Goal: Task Accomplishment & Management: Use online tool/utility

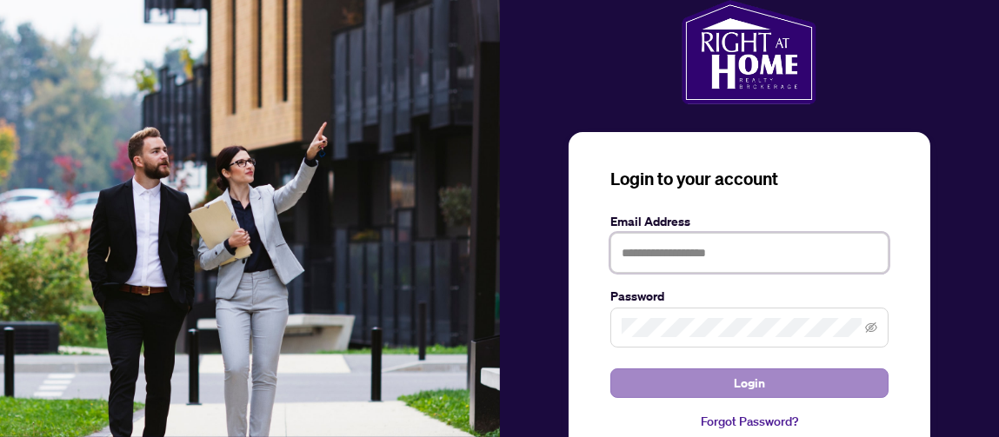
type input "**********"
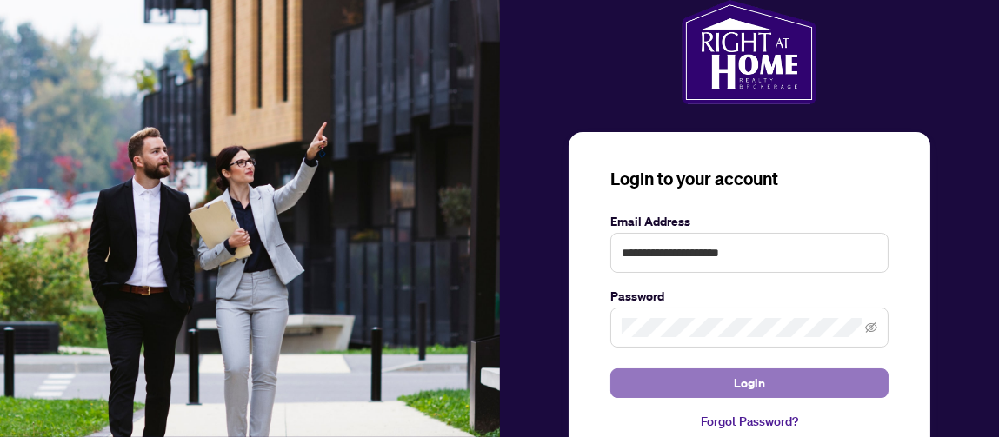
click at [734, 383] on span "Login" at bounding box center [749, 384] width 31 height 28
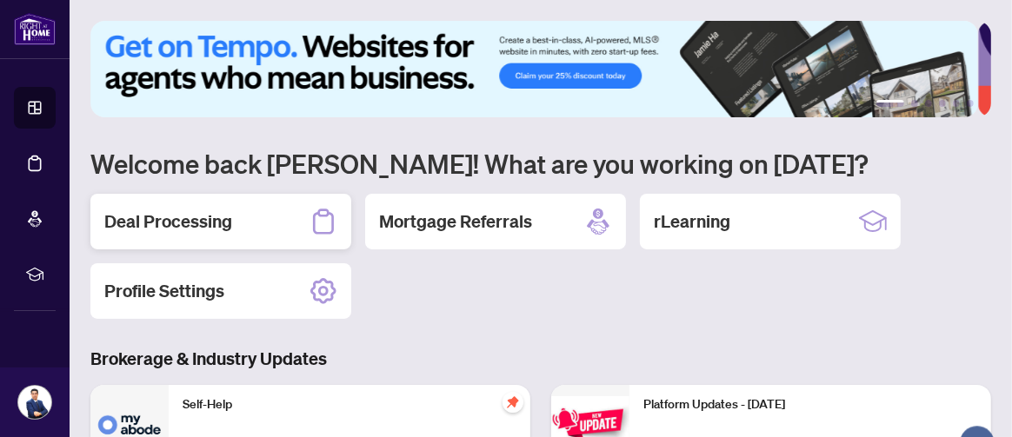
click at [190, 225] on h2 "Deal Processing" at bounding box center [168, 222] width 128 height 24
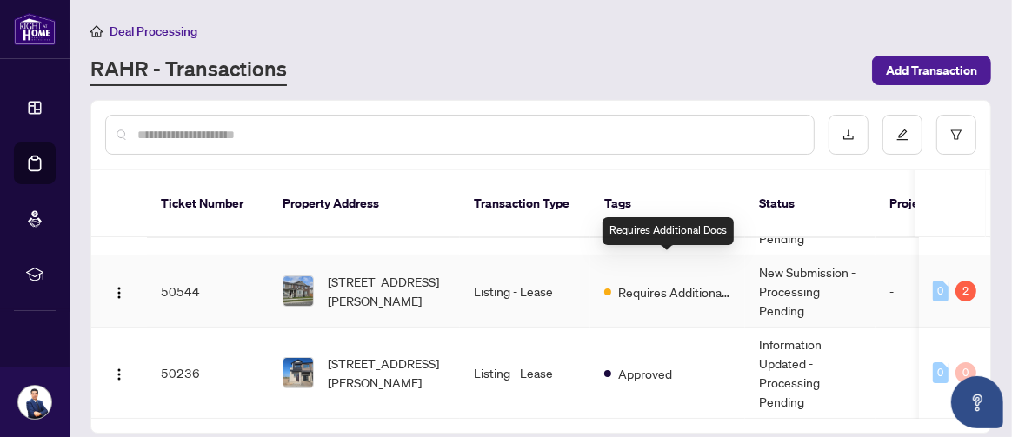
scroll to position [183, 0]
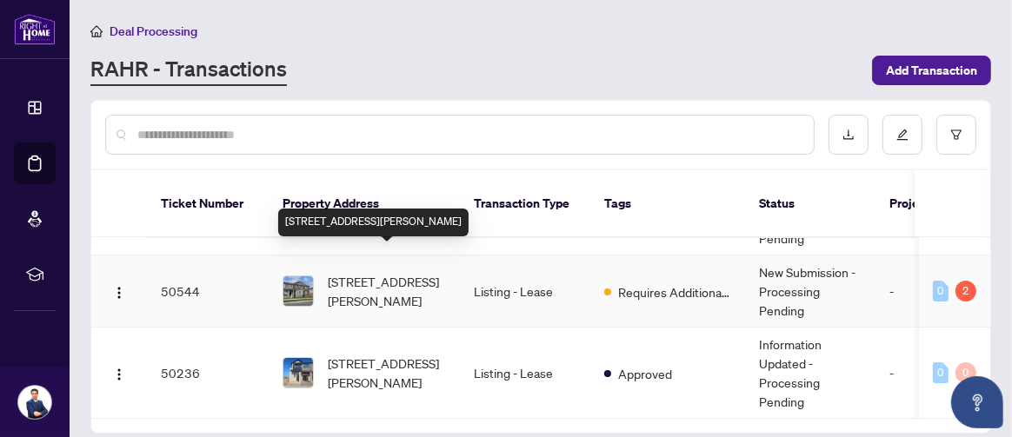
click at [404, 272] on span "[STREET_ADDRESS][PERSON_NAME]" at bounding box center [387, 291] width 118 height 38
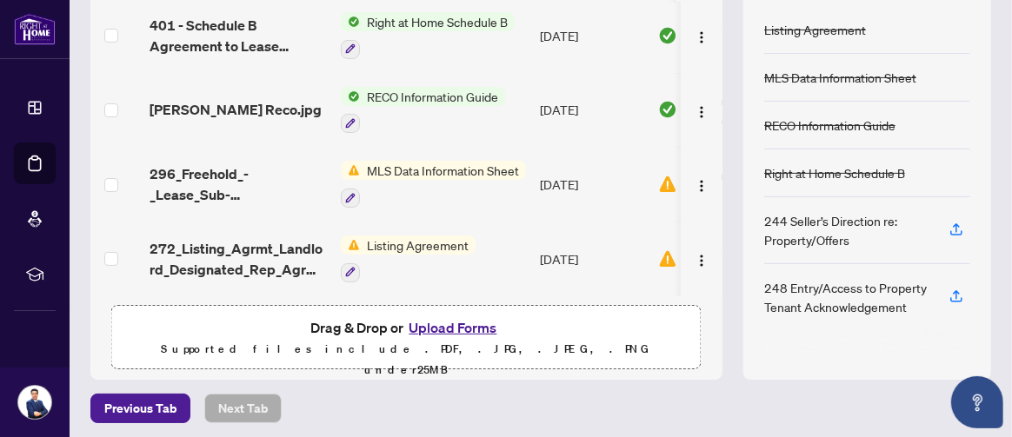
scroll to position [288, 0]
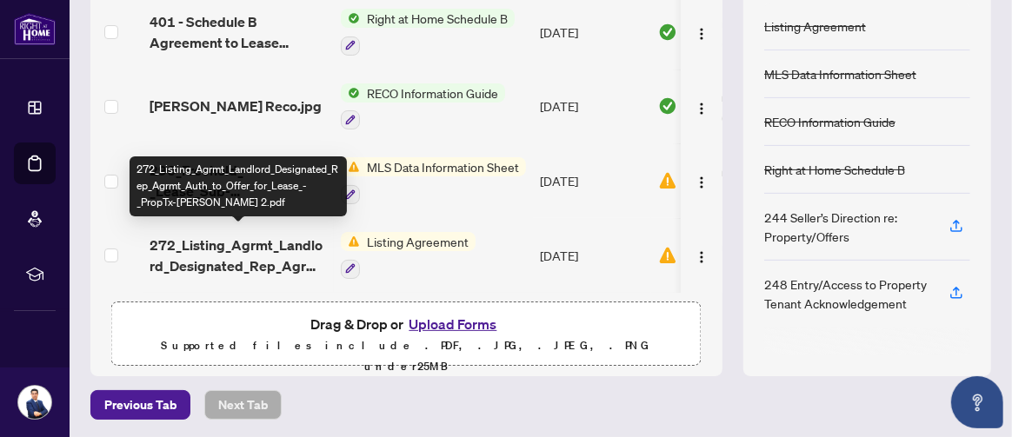
click at [206, 251] on span "272_Listing_Agrmt_Landlord_Designated_Rep_Agrmt_Auth_to_Offer_for_Lease_-_PropT…" at bounding box center [238, 256] width 177 height 42
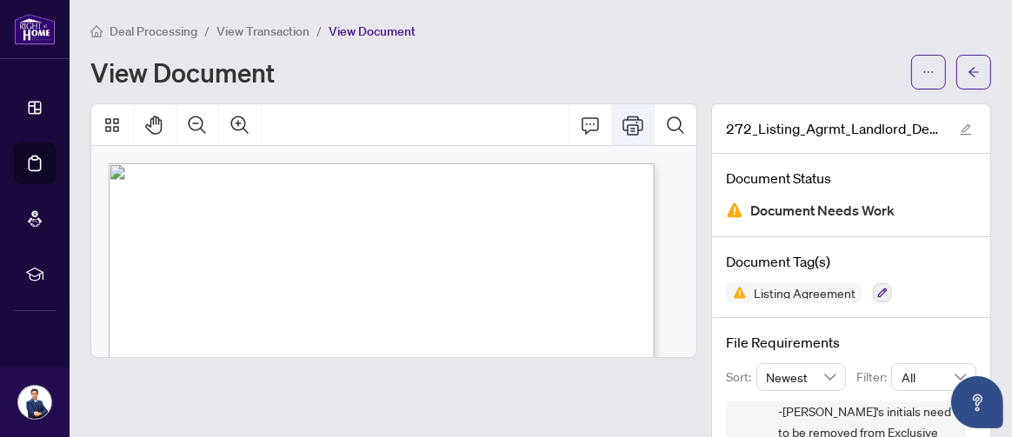
click at [623, 127] on icon "Print" at bounding box center [633, 125] width 21 height 19
click at [968, 73] on icon "arrow-left" at bounding box center [974, 72] width 12 height 12
